Goal: Information Seeking & Learning: Learn about a topic

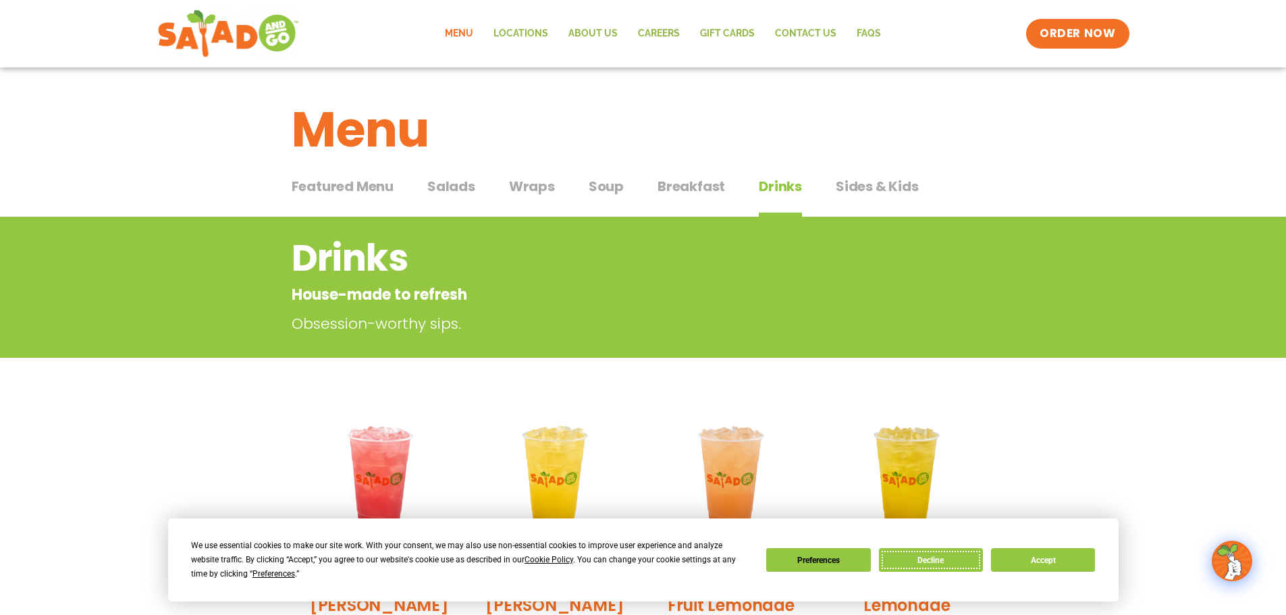
click at [914, 559] on button "Decline" at bounding box center [931, 560] width 104 height 24
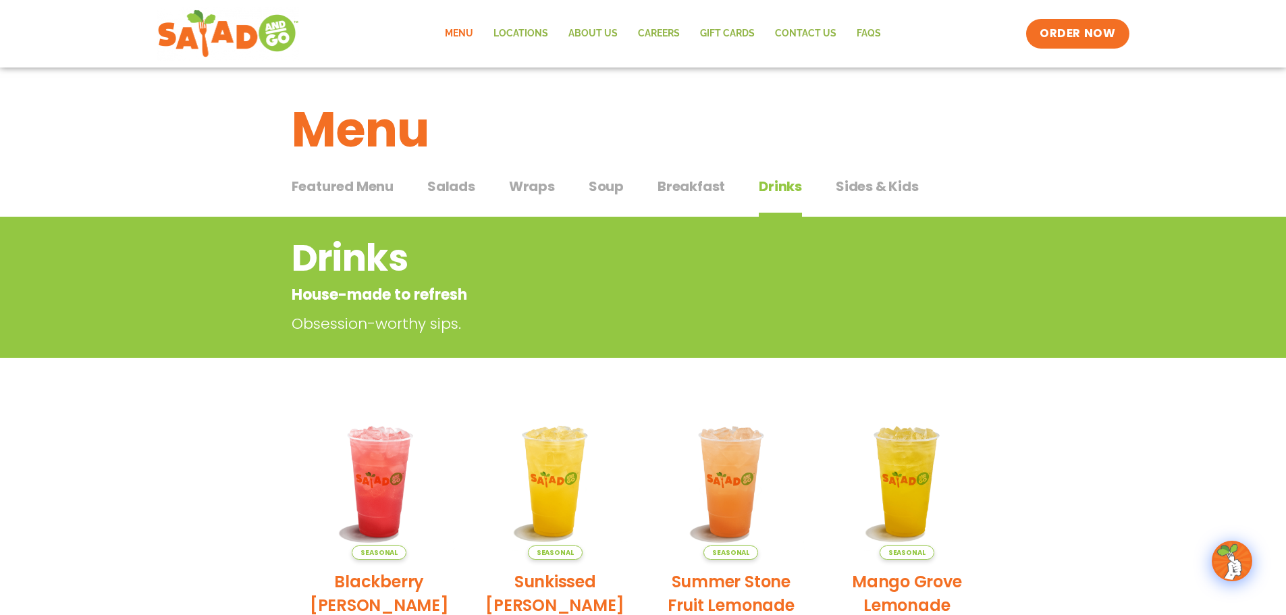
click at [464, 185] on span "Salads" at bounding box center [451, 186] width 48 height 20
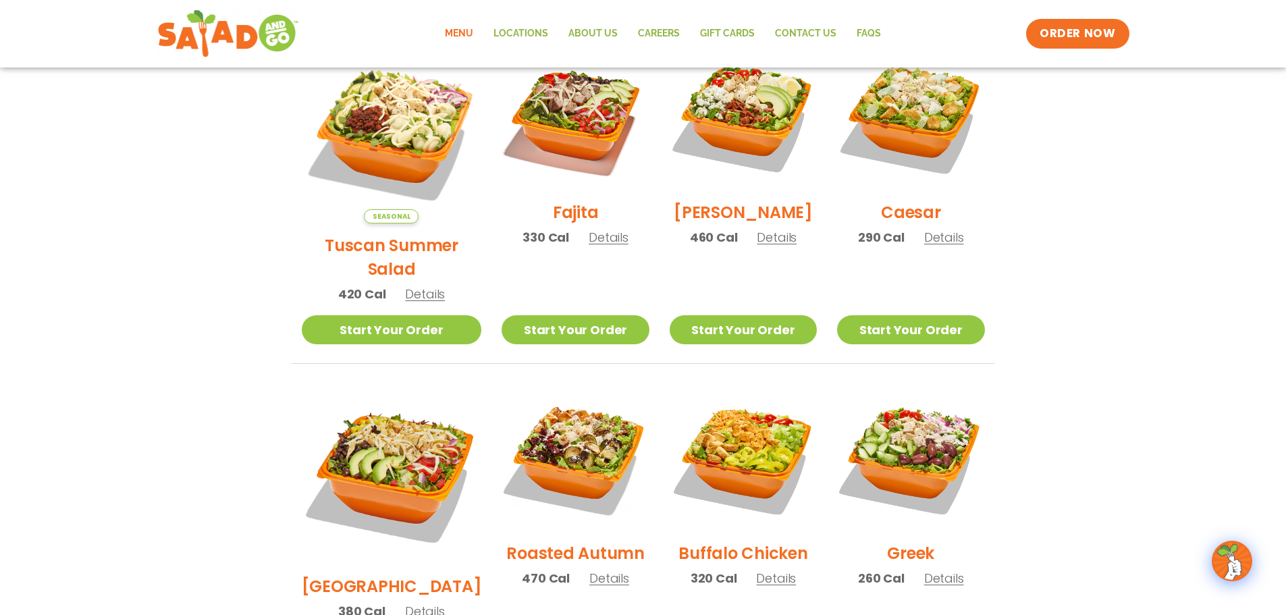
scroll to position [337, 0]
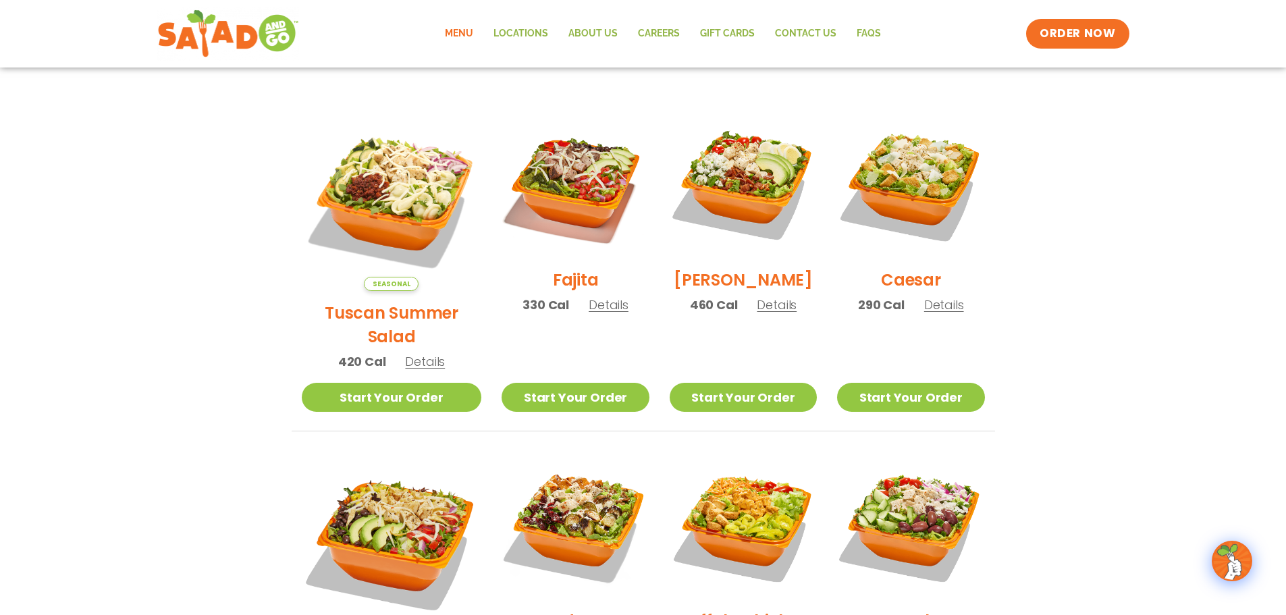
click at [414, 353] on span "Details" at bounding box center [425, 361] width 40 height 17
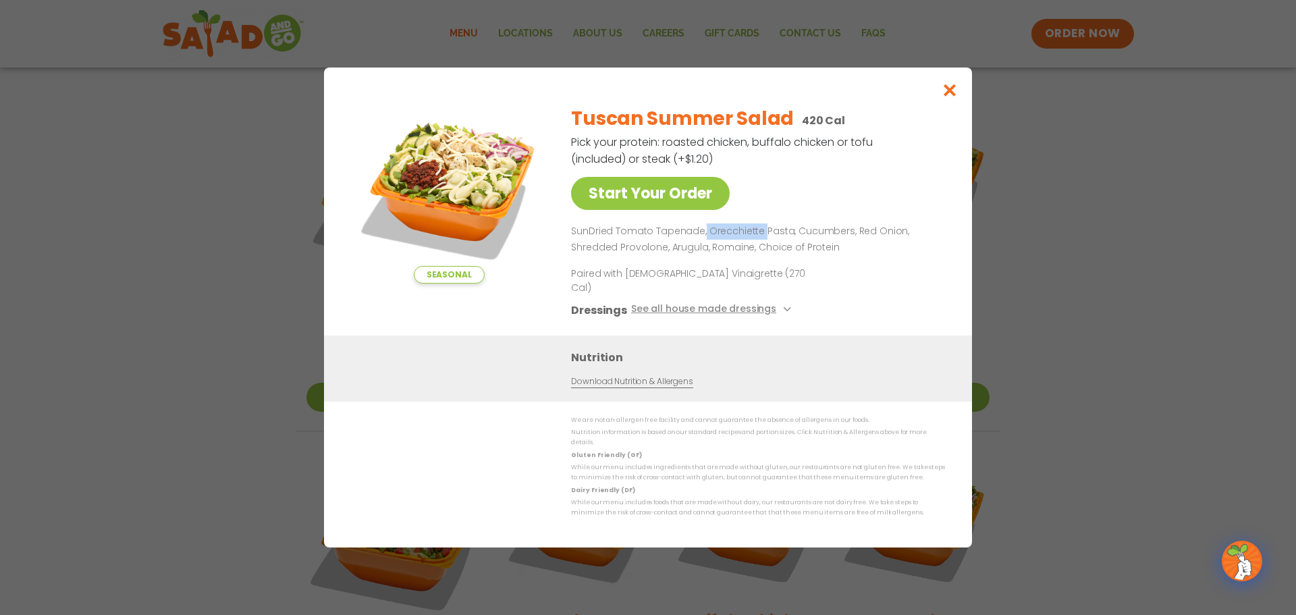
drag, startPoint x: 703, startPoint y: 242, endPoint x: 760, endPoint y: 249, distance: 57.1
click at [760, 249] on p "SunDried Tomato Tapenade, Orecchiette Pasta, Cucumbers, Red Onion, Shredded Pro…" at bounding box center [755, 239] width 368 height 32
click at [958, 97] on icon "Close modal" at bounding box center [949, 90] width 17 height 14
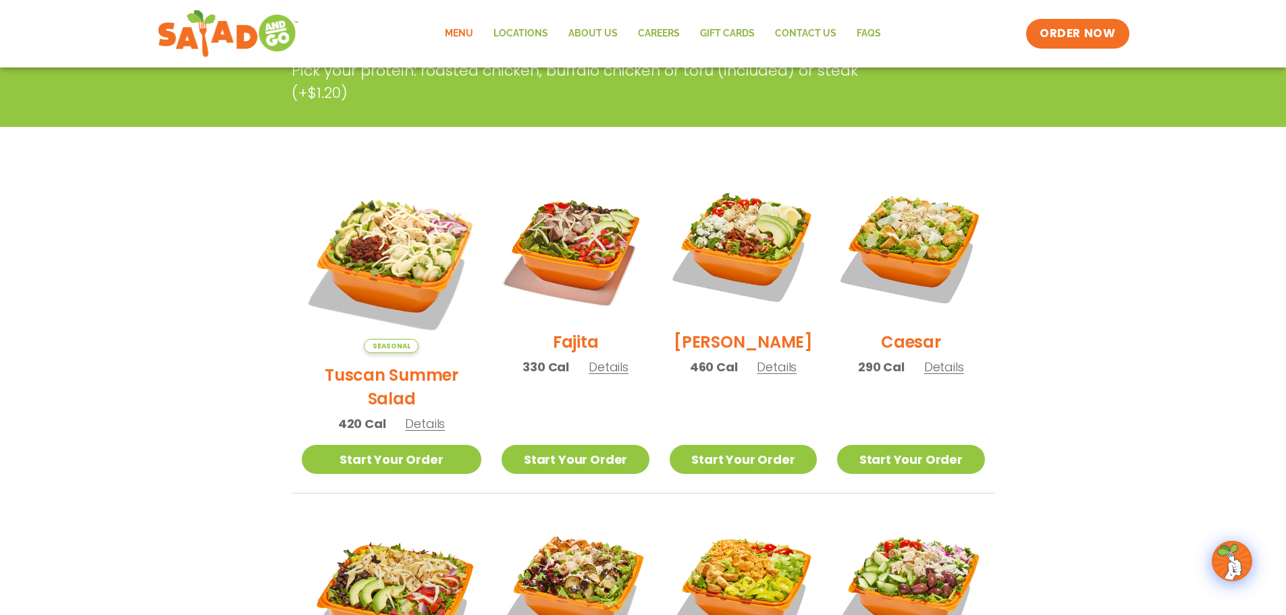
scroll to position [0, 0]
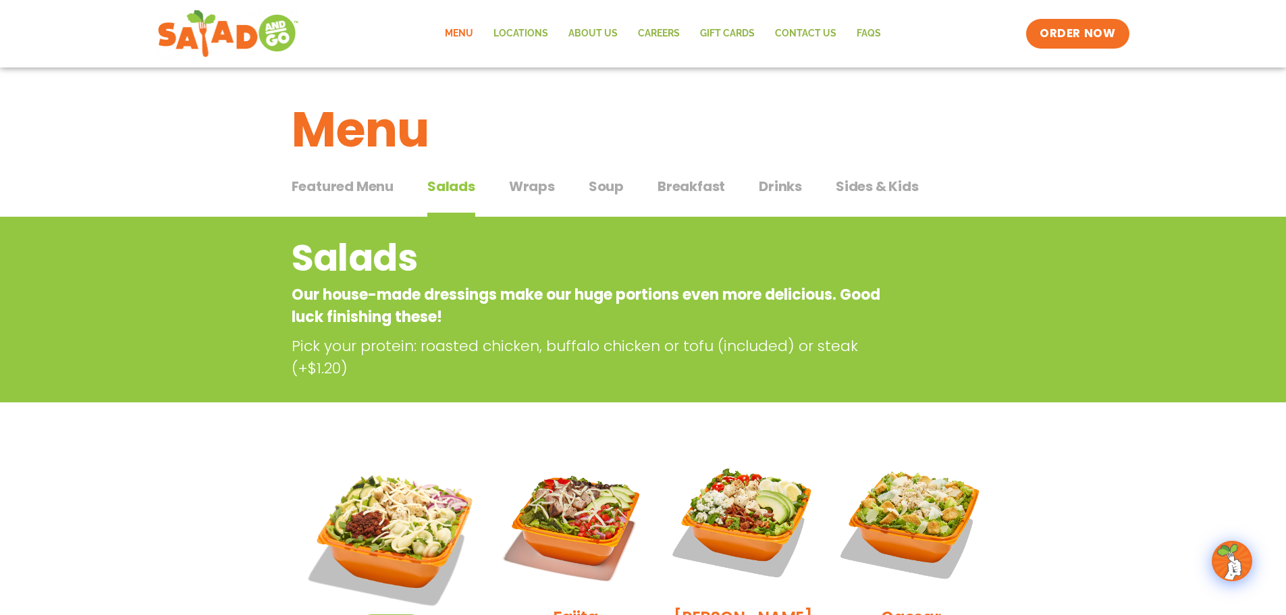
click at [611, 186] on span "Soup" at bounding box center [605, 186] width 35 height 20
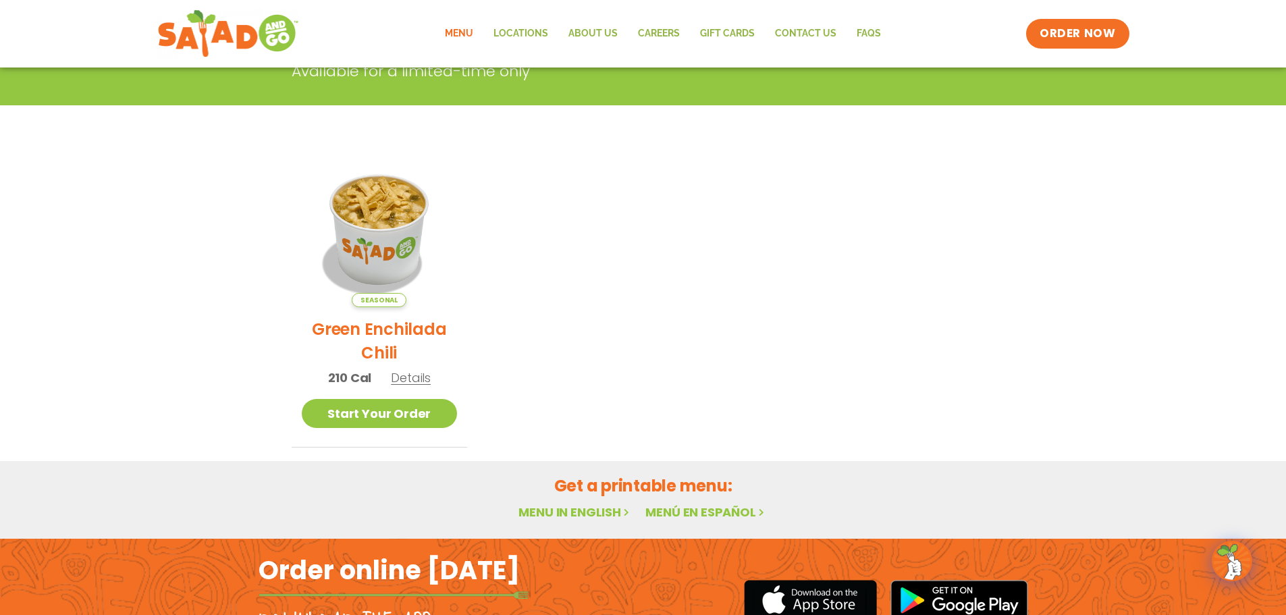
scroll to position [67, 0]
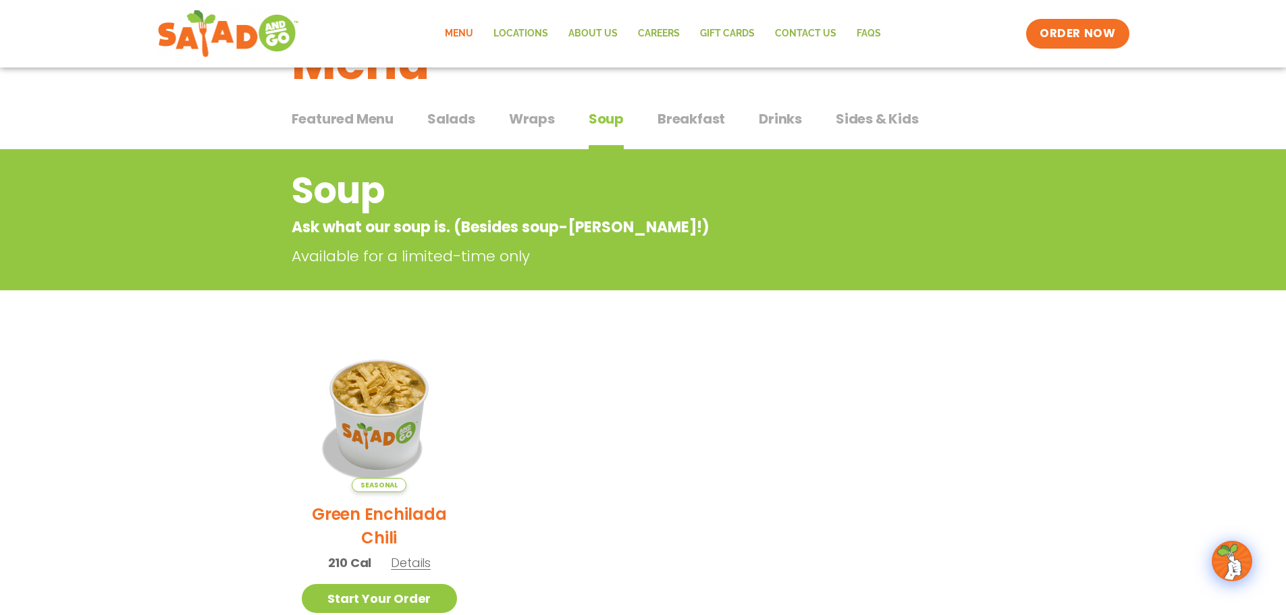
click at [680, 114] on span "Breakfast" at bounding box center [690, 119] width 67 height 20
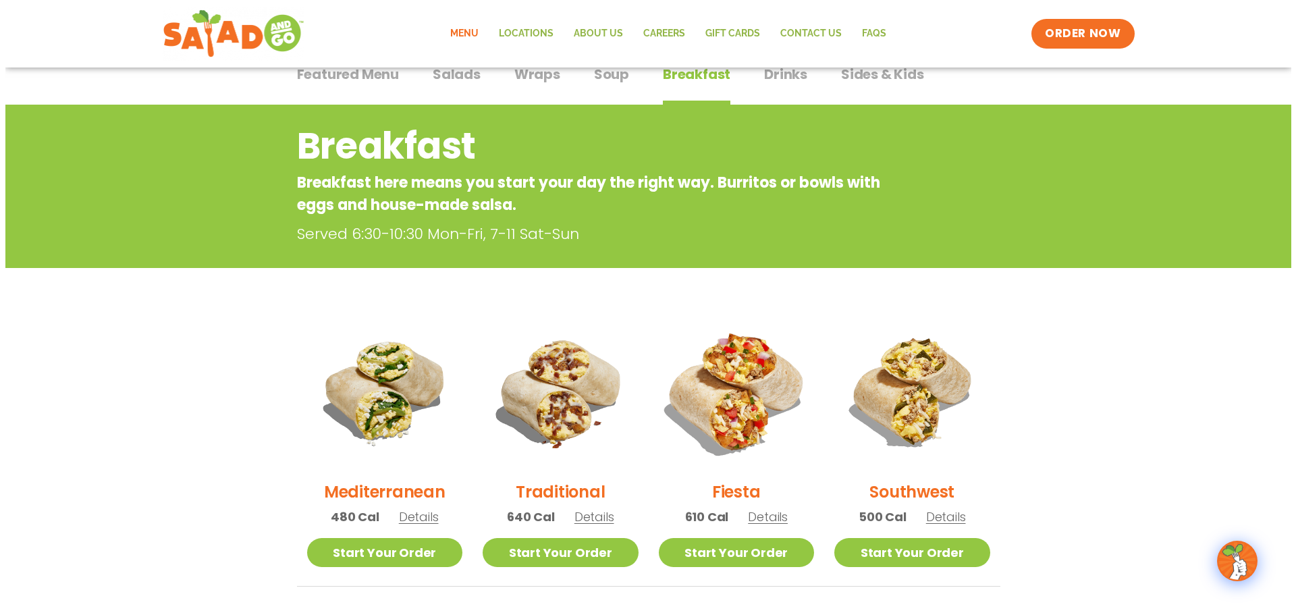
scroll to position [202, 0]
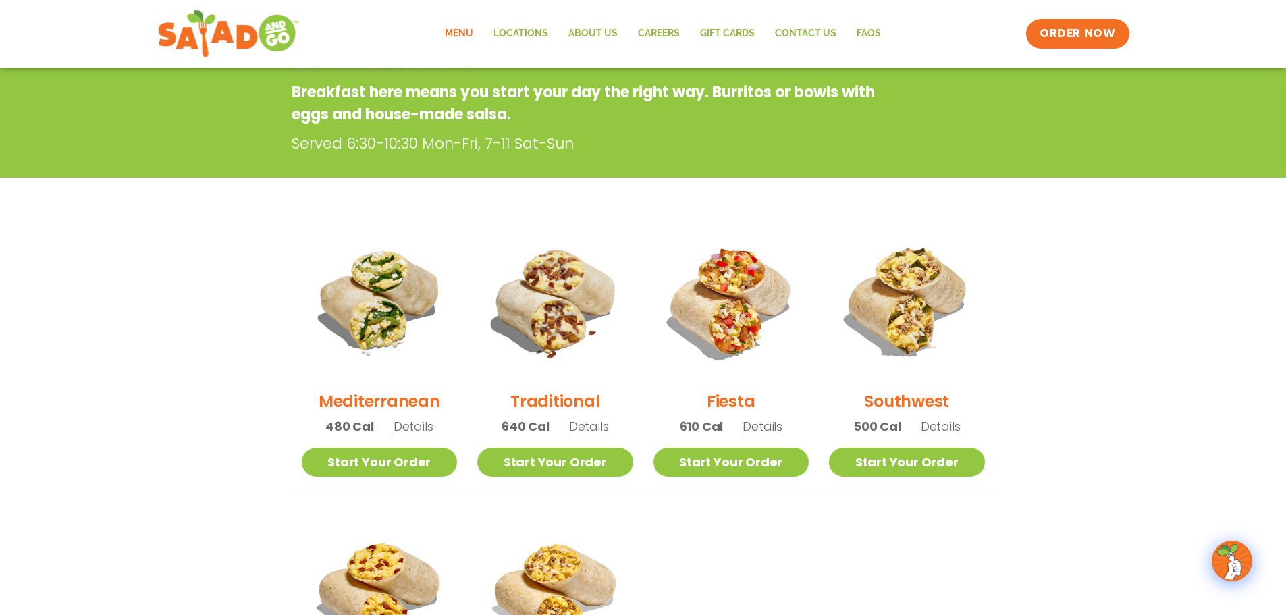
click at [753, 426] on span "Details" at bounding box center [762, 426] width 40 height 17
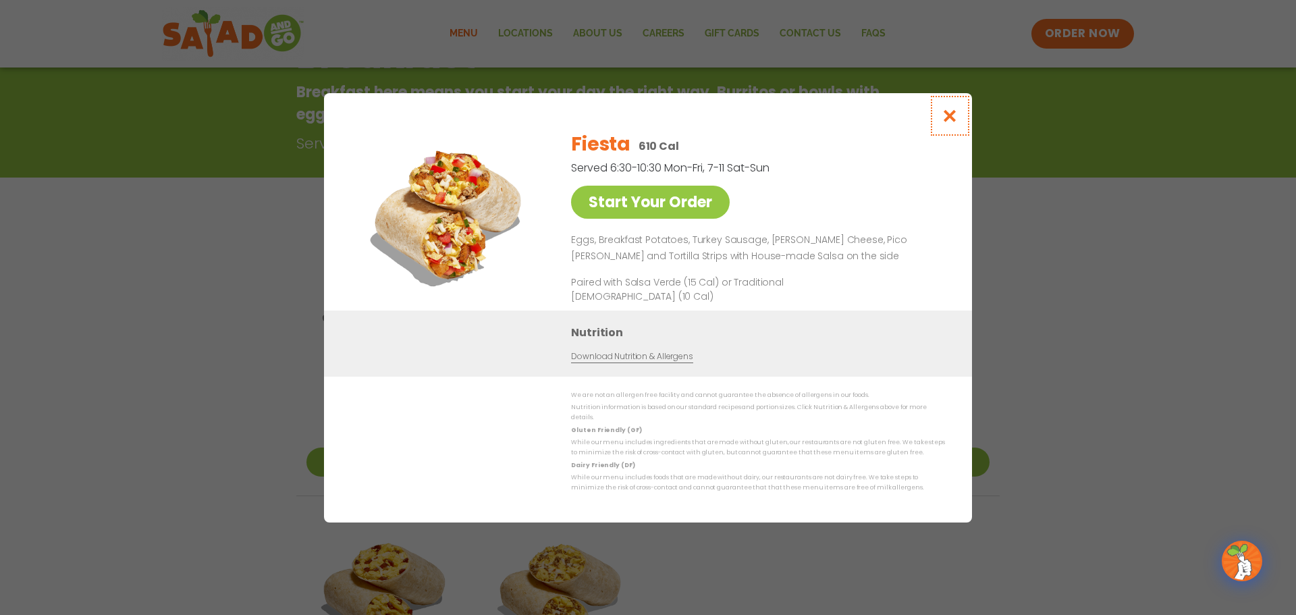
click at [946, 116] on icon "Close modal" at bounding box center [949, 116] width 17 height 14
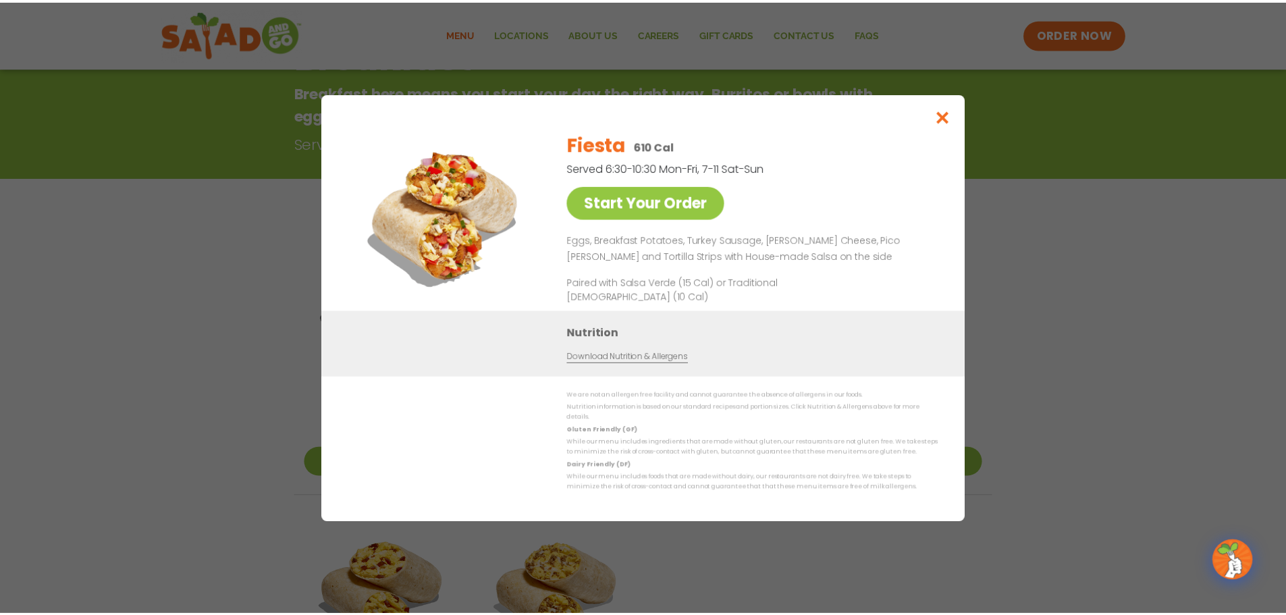
scroll to position [217, 0]
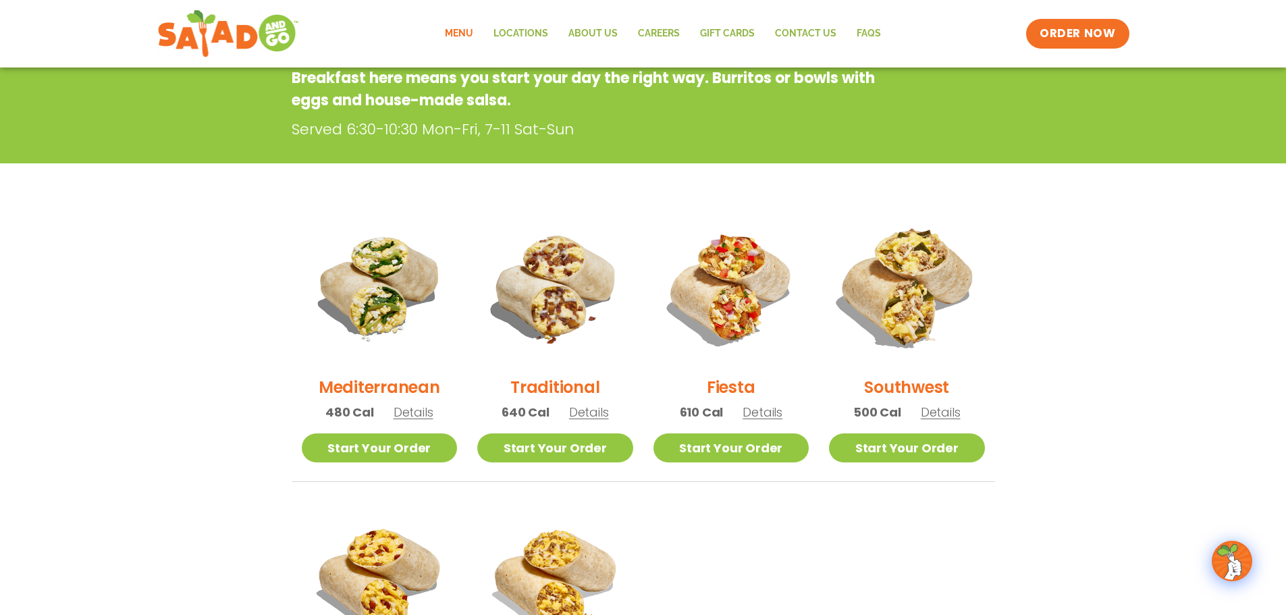
click at [968, 350] on img at bounding box center [906, 287] width 183 height 183
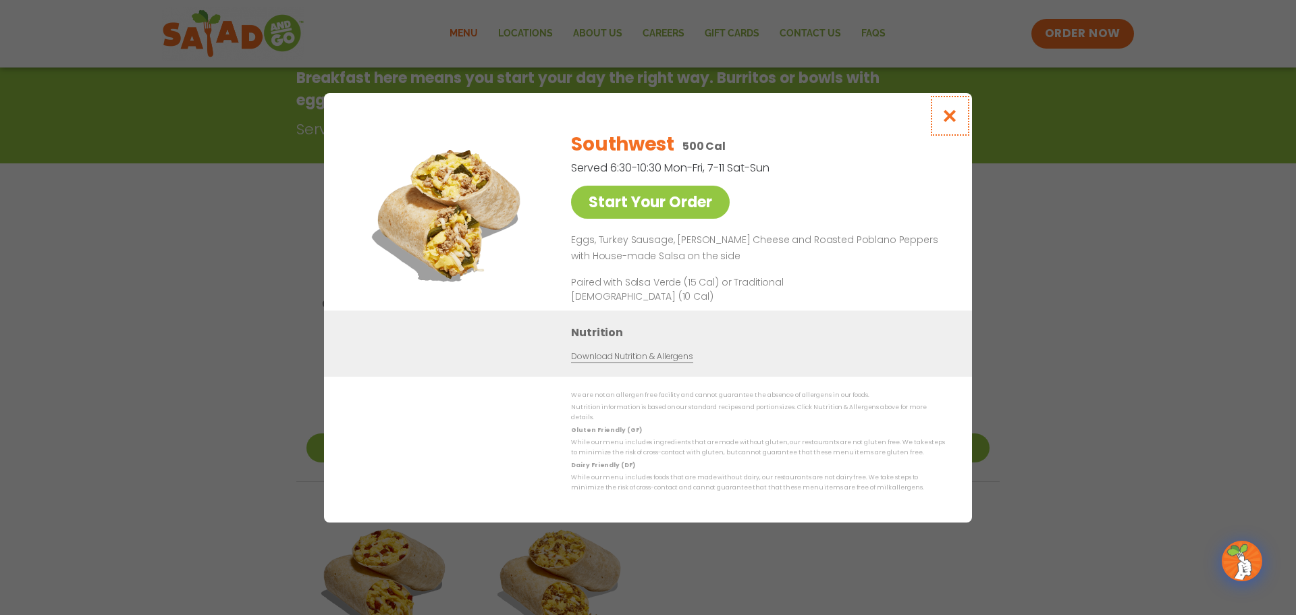
click at [953, 115] on icon "Close modal" at bounding box center [949, 116] width 17 height 14
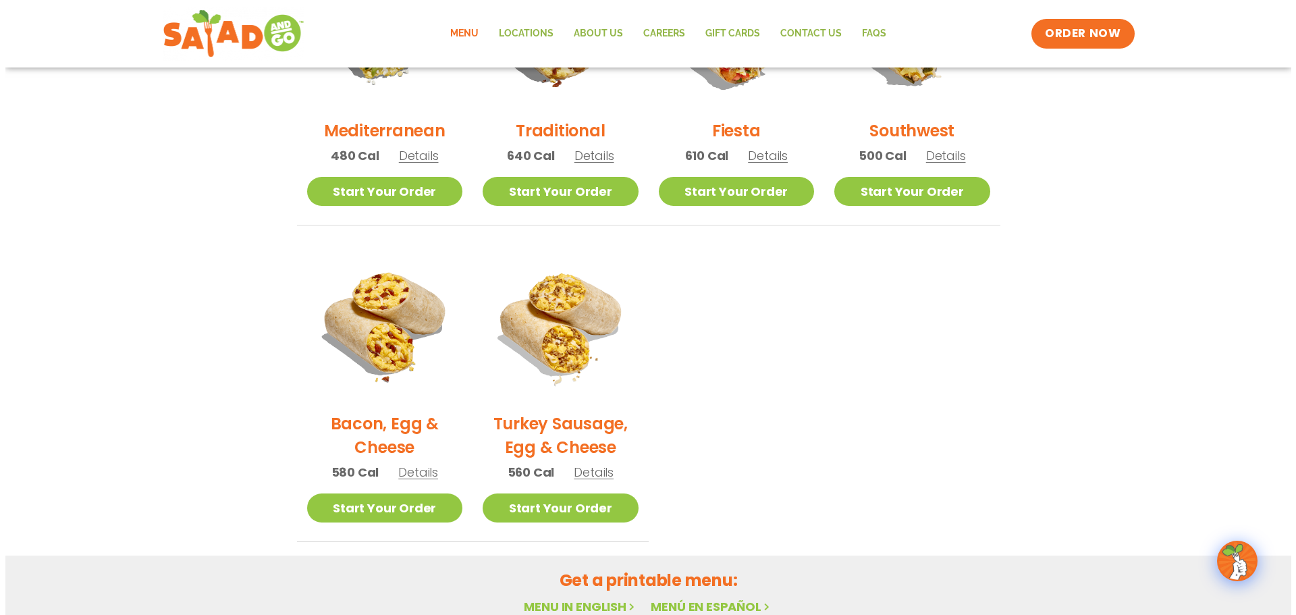
scroll to position [487, 0]
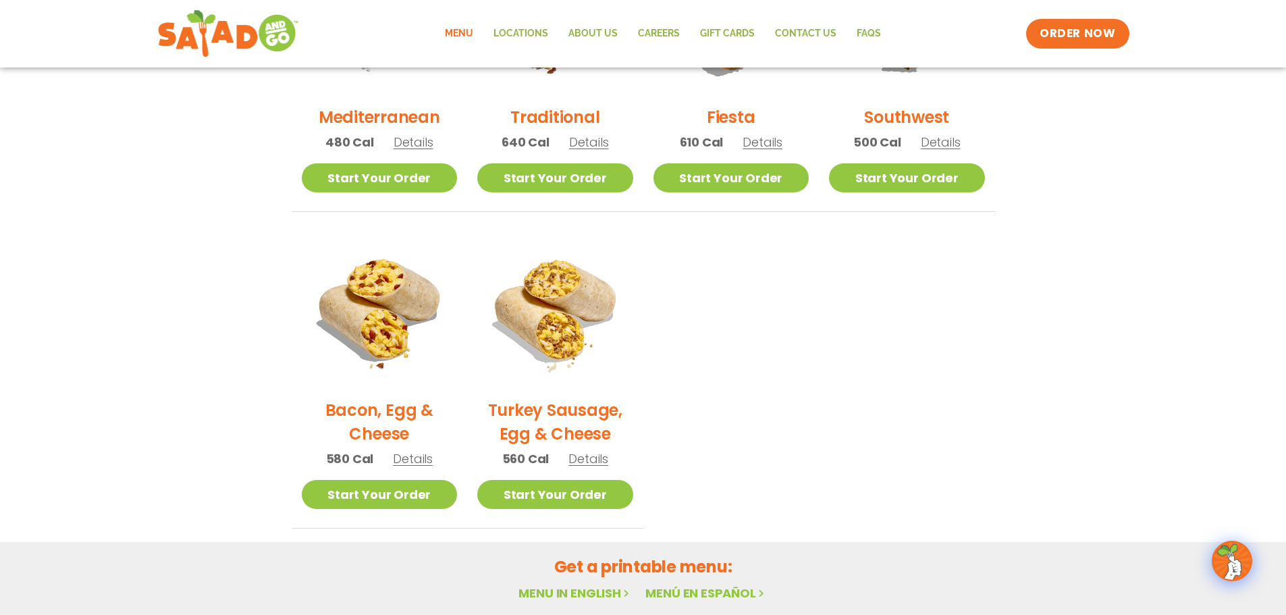
click at [406, 460] on span "Details" at bounding box center [413, 458] width 40 height 17
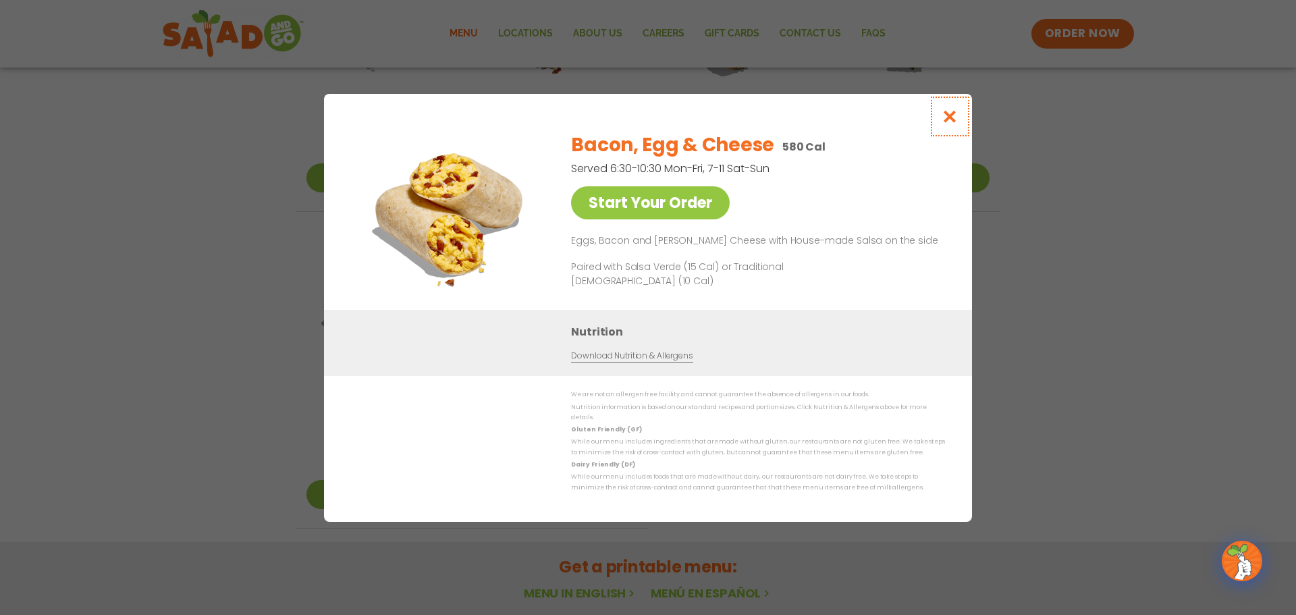
click at [953, 120] on icon "Close modal" at bounding box center [949, 116] width 17 height 14
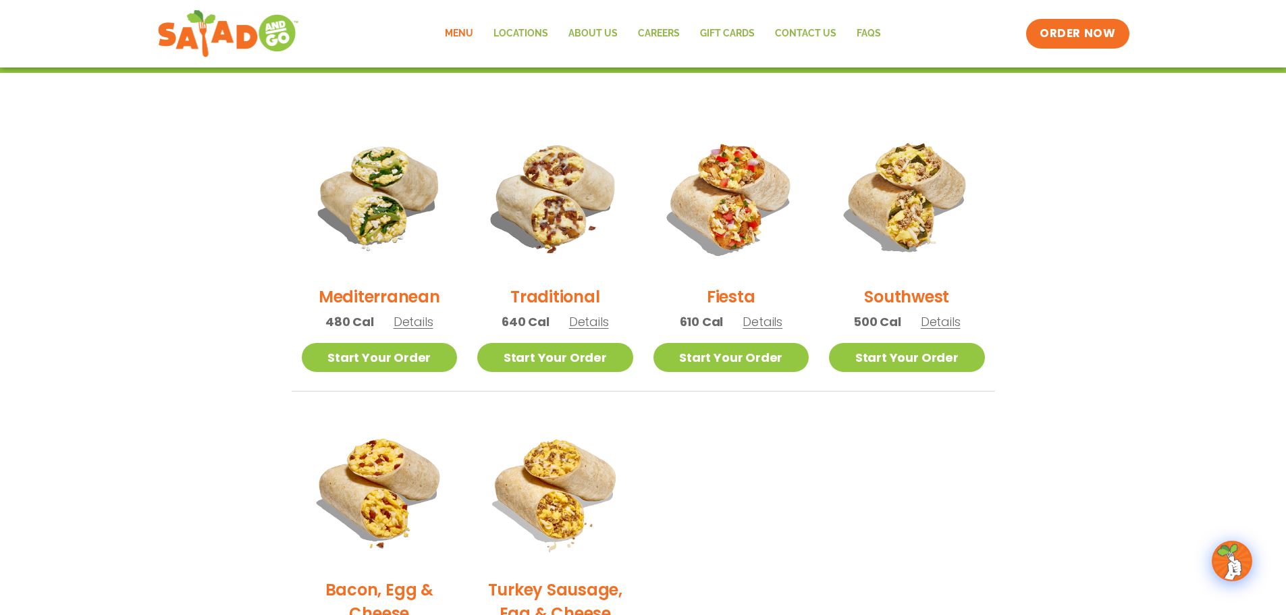
scroll to position [198, 0]
